Goal: Information Seeking & Learning: Learn about a topic

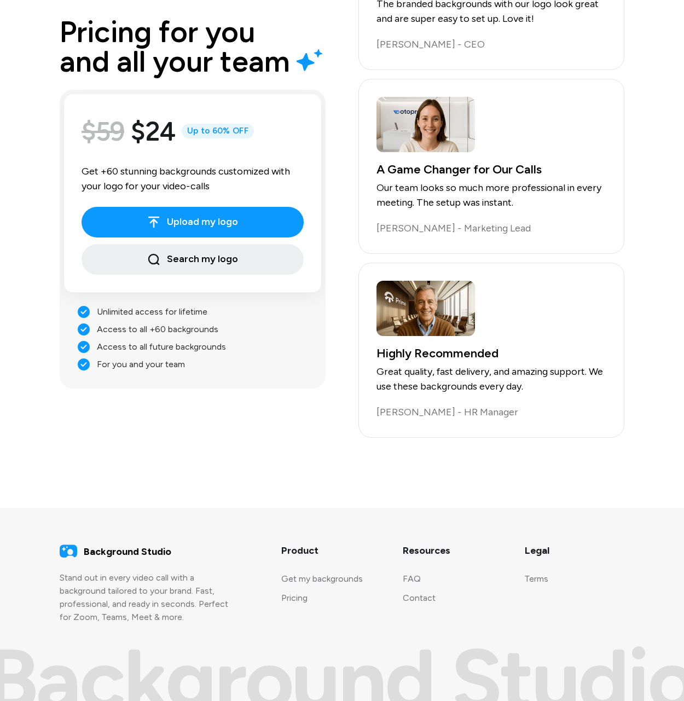
scroll to position [2152, 0]
click at [299, 595] on link "Pricing" at bounding box center [294, 597] width 26 height 10
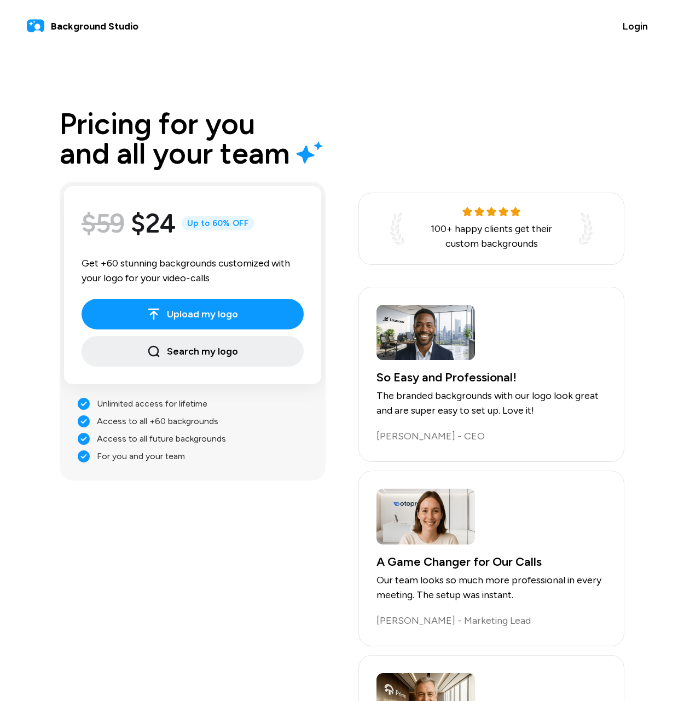
click at [105, 22] on span "Background Studio" at bounding box center [94, 26] width 87 height 15
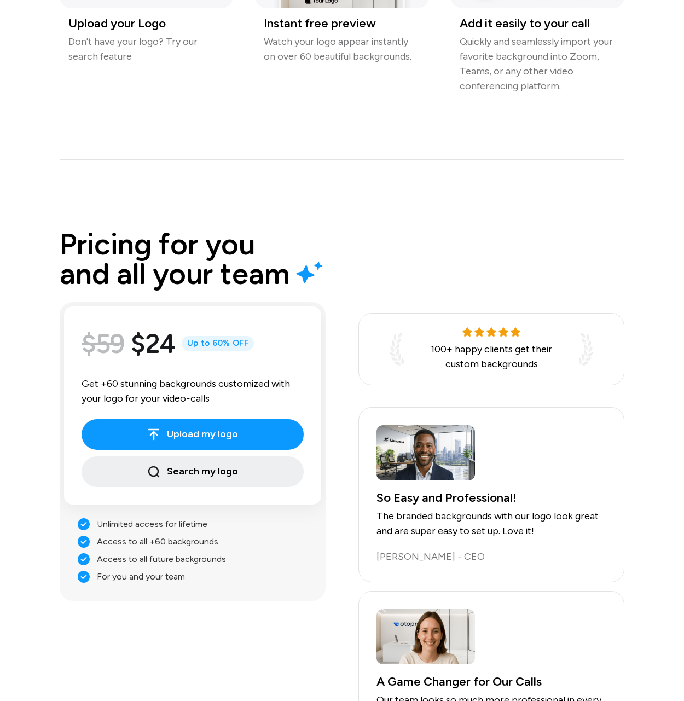
scroll to position [1641, 0]
